Goal: Browse casually

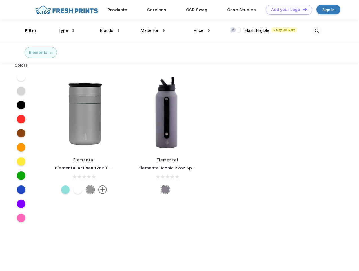
click at [287, 10] on link "Add your Logo Design Tool" at bounding box center [289, 10] width 47 height 10
click at [0, 0] on div "Design Tool" at bounding box center [0, 0] width 0 height 0
click at [302, 9] on link "Add your Logo Design Tool" at bounding box center [289, 10] width 47 height 10
click at [27, 31] on div "Filter" at bounding box center [31, 31] width 12 height 6
click at [67, 30] on span "Type" at bounding box center [63, 30] width 10 height 5
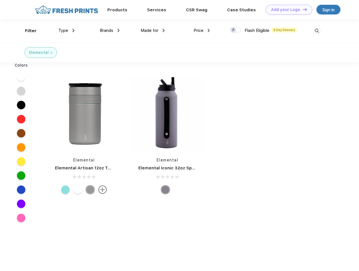
click at [110, 30] on span "Brands" at bounding box center [107, 30] width 14 height 5
click at [153, 30] on span "Made for" at bounding box center [150, 30] width 18 height 5
click at [202, 30] on span "Price" at bounding box center [199, 30] width 10 height 5
click at [236, 30] on div at bounding box center [235, 30] width 11 height 6
click at [234, 30] on input "checkbox" at bounding box center [232, 28] width 4 height 4
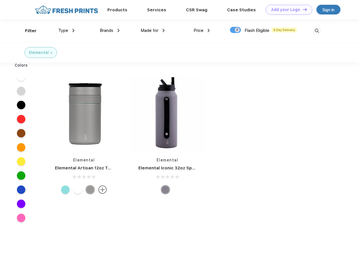
click at [317, 31] on img at bounding box center [316, 30] width 9 height 9
